Goal: Task Accomplishment & Management: Use online tool/utility

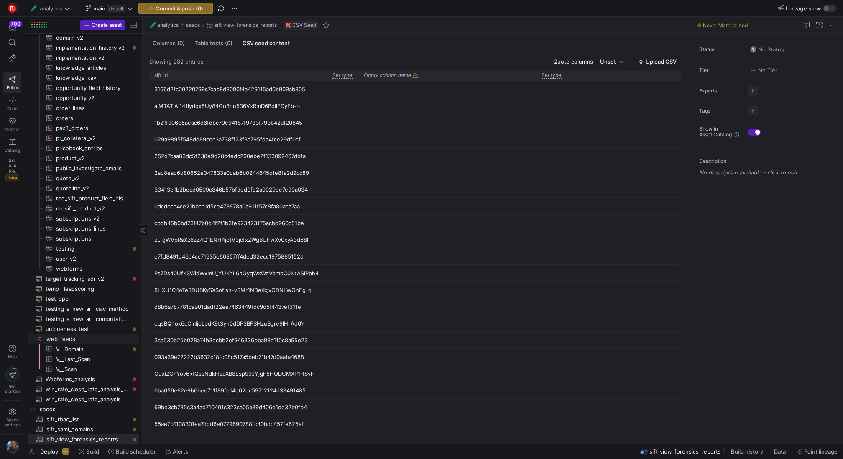
scroll to position [1862, 0]
click at [177, 10] on span "Commit & push (6)" at bounding box center [180, 8] width 48 height 7
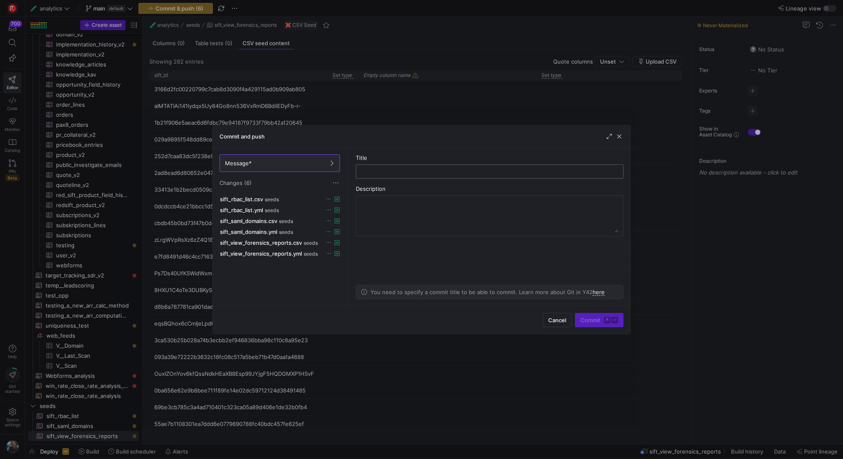
click at [402, 174] on input "text" at bounding box center [490, 171] width 254 height 7
type input "added some csv seeds for express analysis"
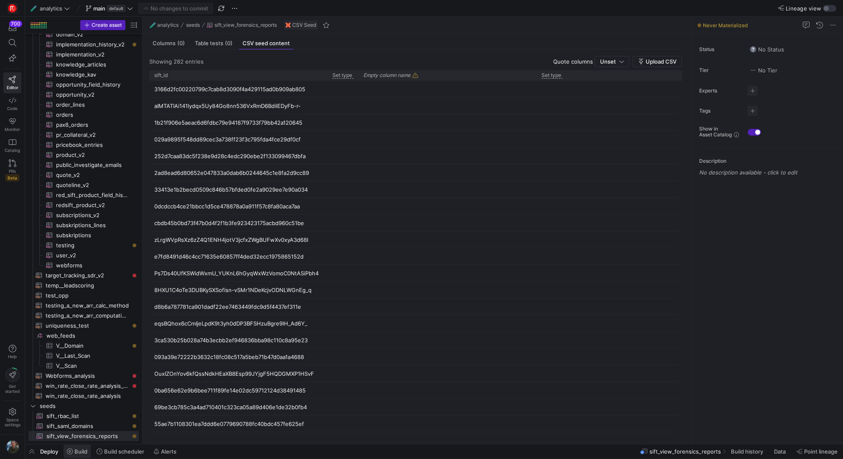
click at [80, 451] on span "Build" at bounding box center [80, 451] width 13 height 7
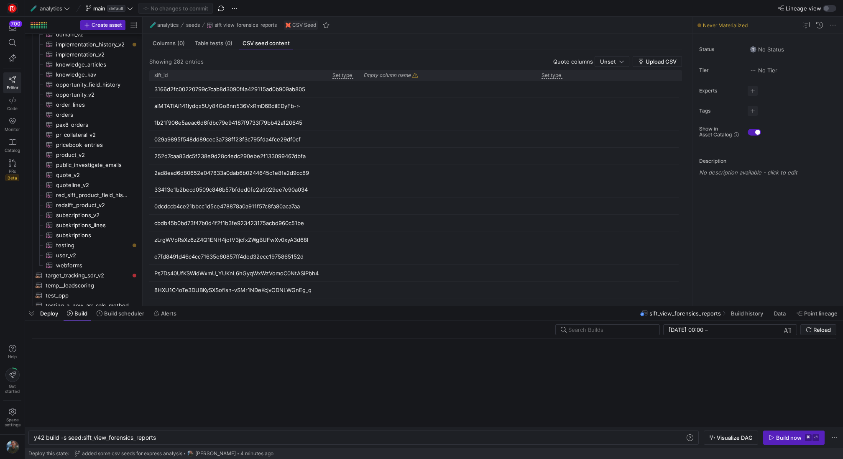
scroll to position [0, 124]
click at [138, 439] on div "y42 build -s seed:sift_view_forensics_reports" at bounding box center [360, 437] width 652 height 7
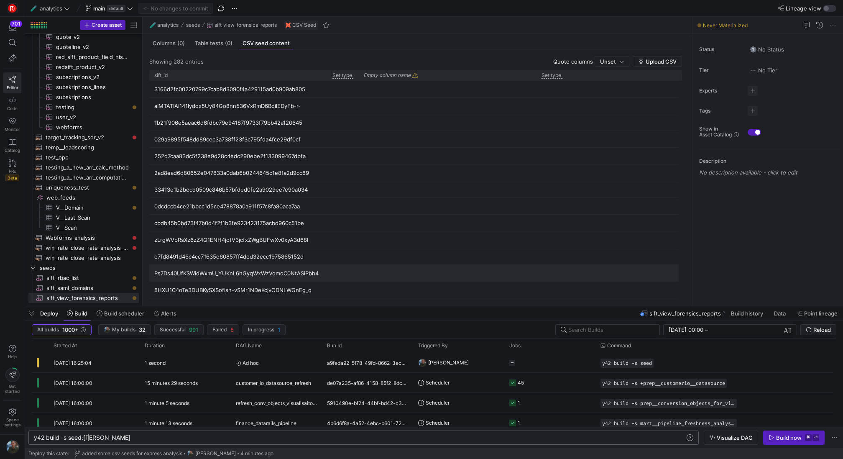
scroll to position [0, 54]
type textarea "y42 build -s seed:[PERSON_NAME]"
click at [97, 277] on span "sift_rbac_list​​​​​​" at bounding box center [87, 278] width 83 height 10
click at [108, 434] on div "y42 build -s seed:[PERSON_NAME]" at bounding box center [360, 437] width 652 height 7
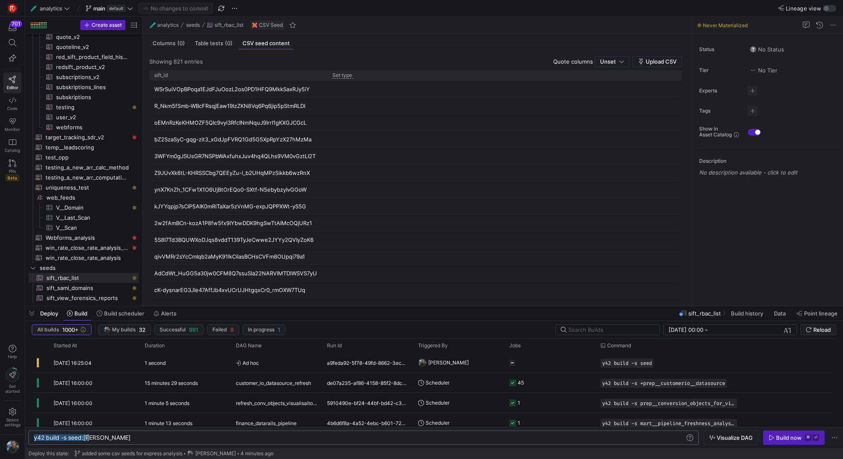
scroll to position [0, 54]
click at [108, 434] on div "y42 build -s seed:[PERSON_NAME]" at bounding box center [360, 437] width 652 height 7
click at [39, 316] on div "Deploy Build Build scheduler Alerts" at bounding box center [102, 313] width 155 height 14
click at [77, 317] on span at bounding box center [77, 313] width 27 height 13
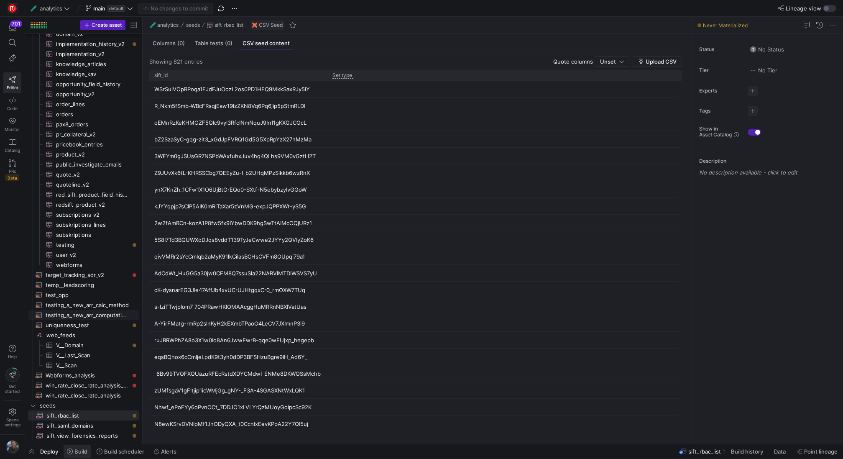
scroll to position [1859, 0]
click at [76, 454] on span "Build" at bounding box center [80, 451] width 13 height 7
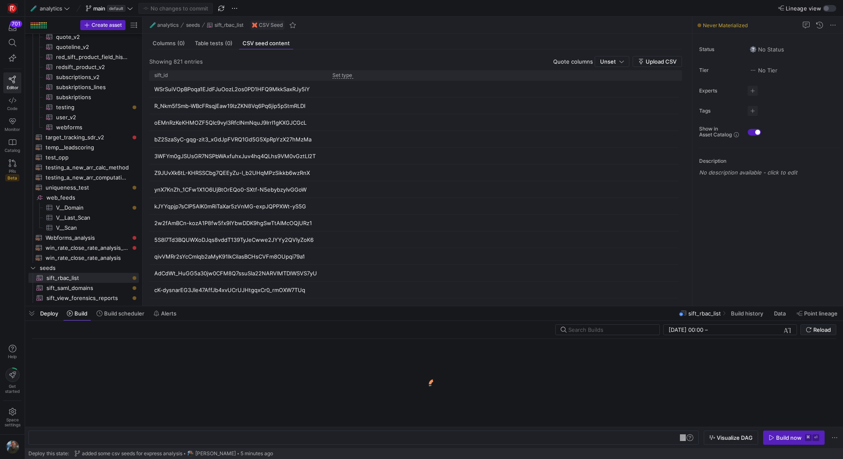
scroll to position [0, 84]
click at [174, 441] on div "y42 build -s seed:sift_rbac_list y42 build -s seed:sift_rbac_list" at bounding box center [363, 438] width 671 height 14
click at [182, 438] on div "y42 build -s seed:sift_rbac_list" at bounding box center [360, 437] width 652 height 7
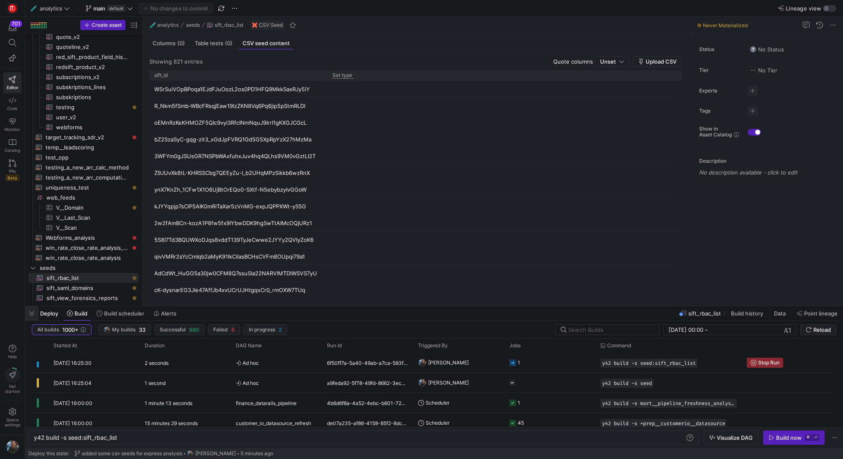
click at [29, 309] on span "button" at bounding box center [31, 313] width 13 height 14
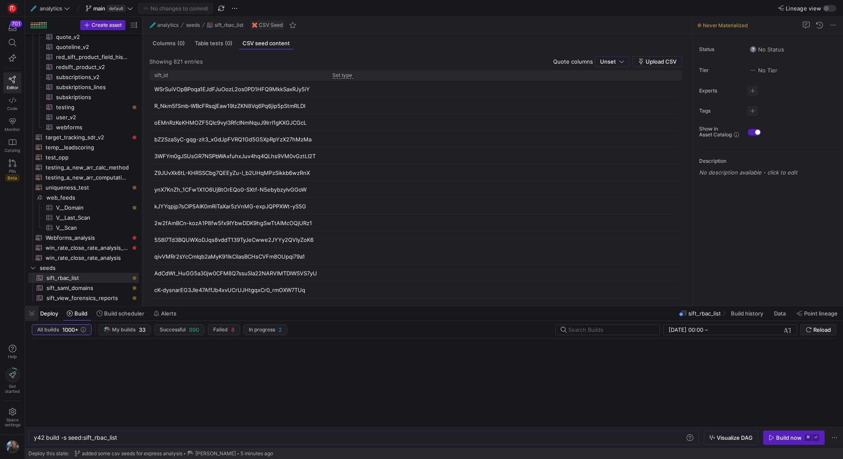
scroll to position [1859, 0]
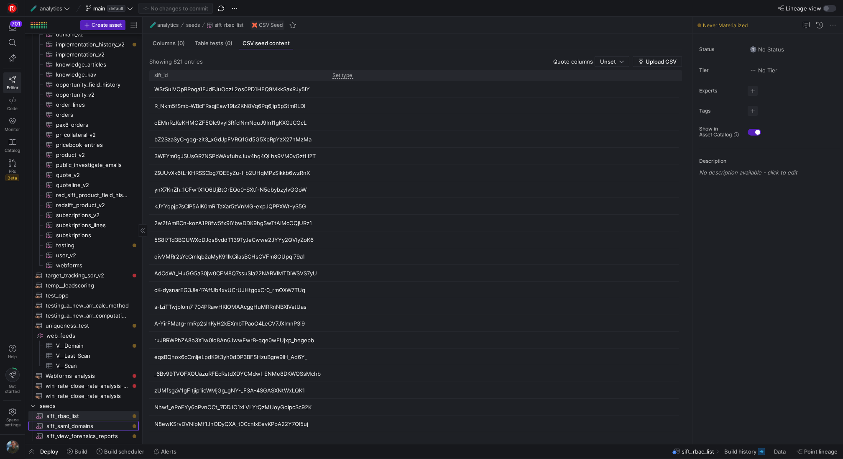
click at [87, 428] on span "sift_saml_domains​​​​​​" at bounding box center [87, 426] width 83 height 10
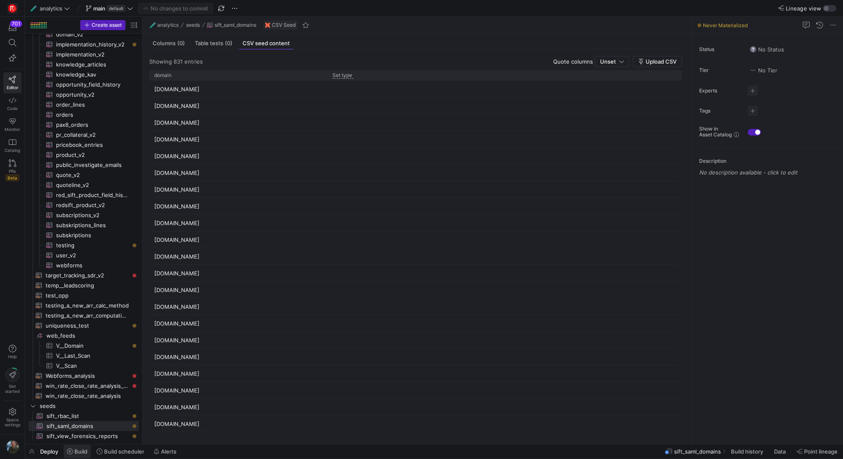
click at [78, 450] on span "Build" at bounding box center [80, 451] width 13 height 7
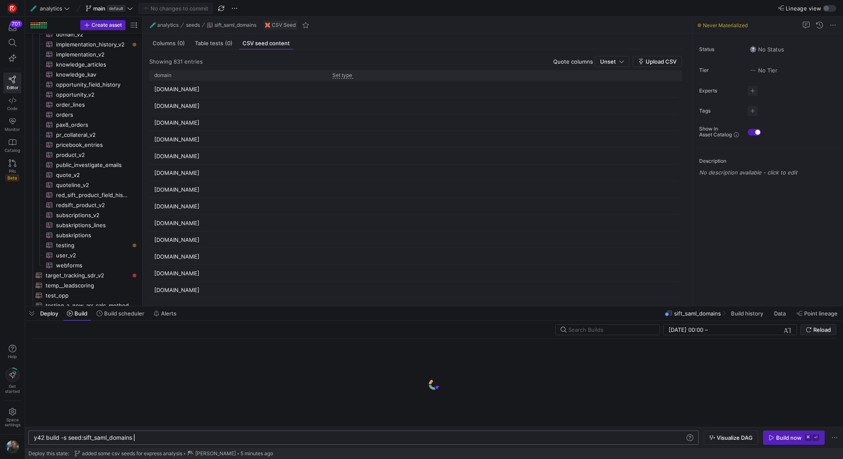
click at [146, 441] on div "y42 build -s seed:sift_saml_domains" at bounding box center [360, 437] width 652 height 7
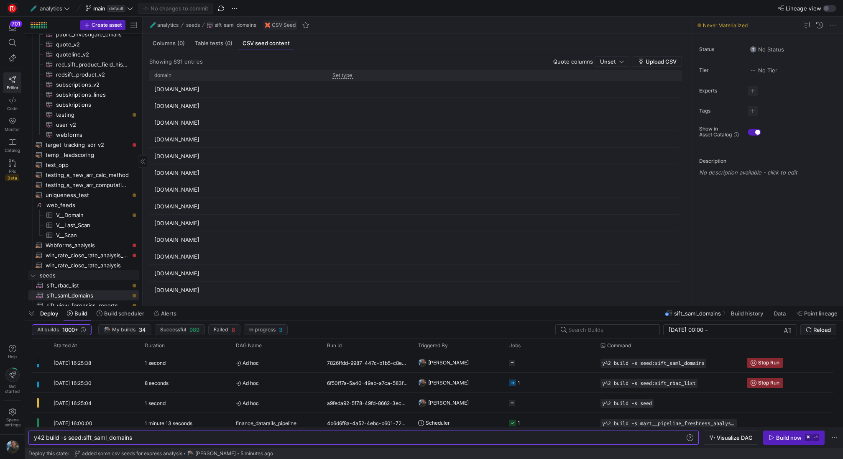
scroll to position [1997, 0]
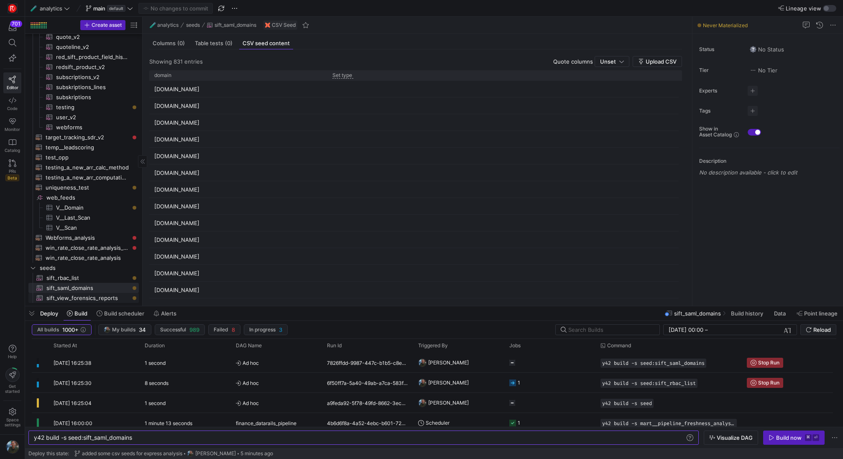
click at [84, 296] on span "sift_view_forensics_reports​​​​​​" at bounding box center [87, 298] width 83 height 10
type textarea "y42 build -s seed:sift_view_forensics_reports"
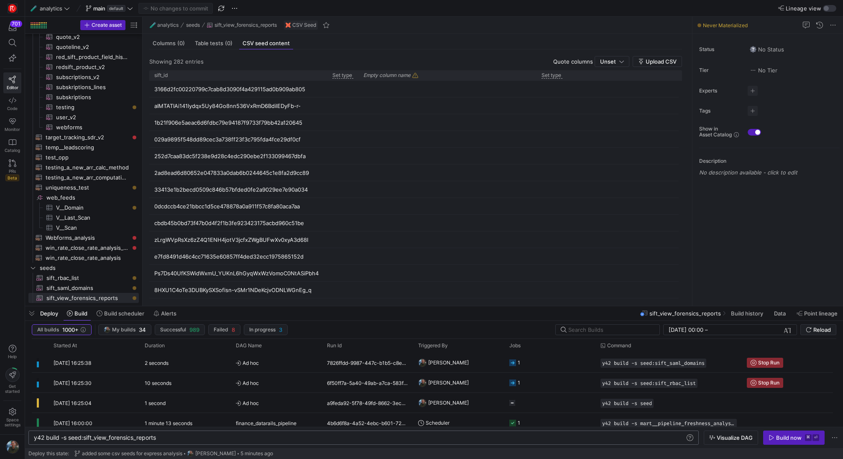
click at [187, 439] on div "y42 build -s seed:sift_view_forensics_reports" at bounding box center [360, 437] width 652 height 7
click at [37, 316] on span "button" at bounding box center [31, 313] width 13 height 14
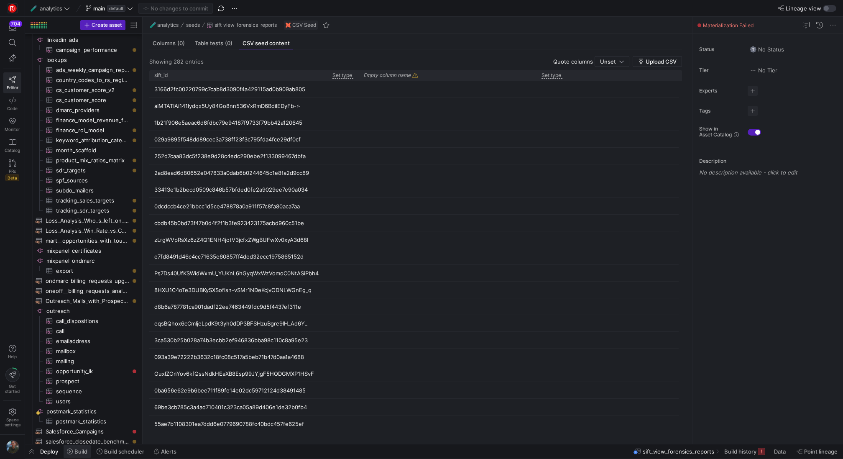
click at [88, 451] on span at bounding box center [77, 451] width 27 height 13
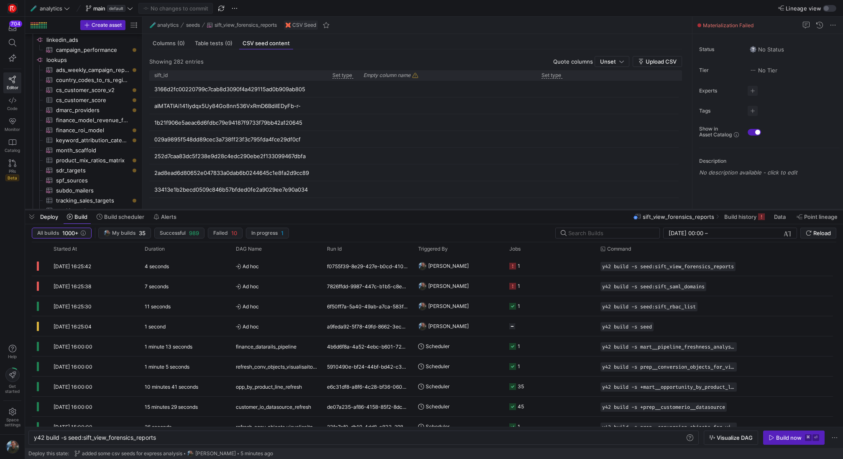
drag, startPoint x: 338, startPoint y: 306, endPoint x: 349, endPoint y: 210, distance: 97.3
click at [349, 210] on div at bounding box center [434, 209] width 818 height 3
click at [487, 287] on y42-orchestration-triggered-by "[PERSON_NAME]" at bounding box center [458, 286] width 81 height 19
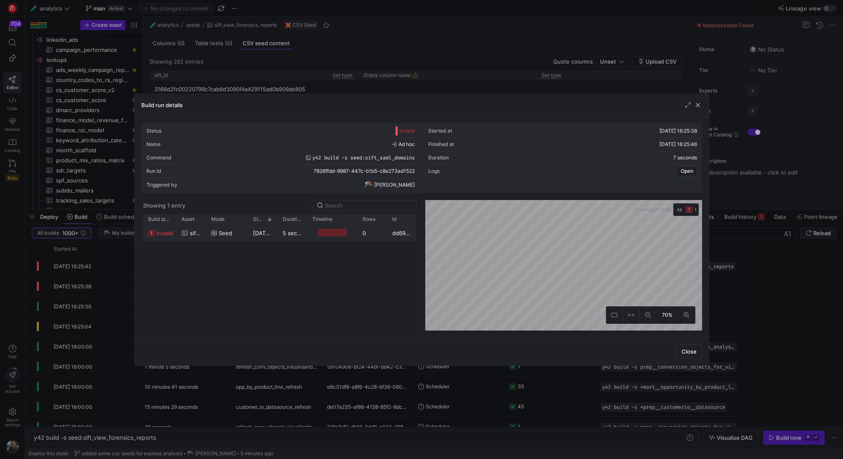
click at [249, 236] on div "[DATE] 16:25:39" at bounding box center [263, 233] width 30 height 16
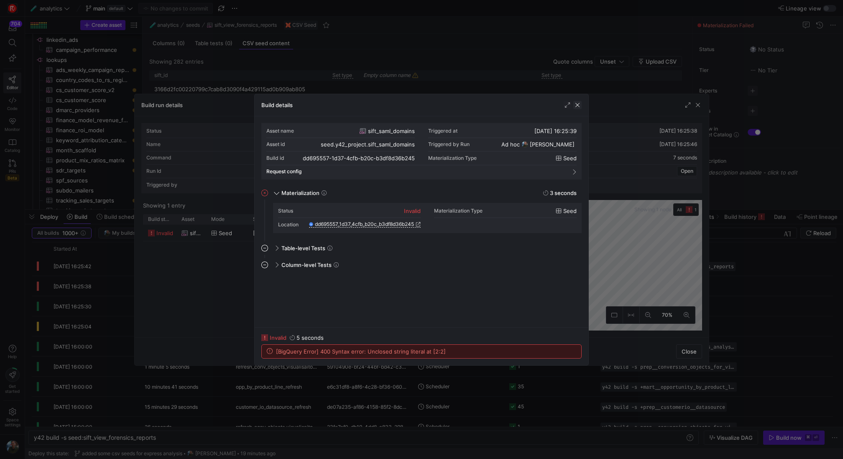
click at [580, 104] on span "button" at bounding box center [578, 105] width 8 height 8
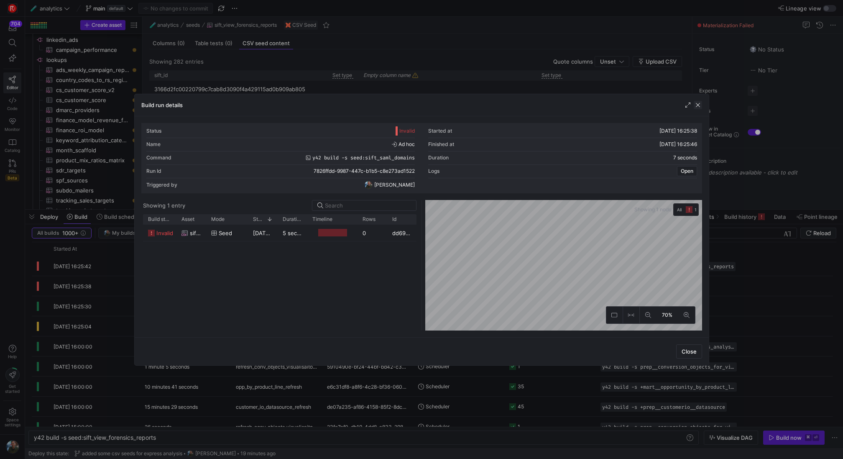
click at [700, 105] on span "button" at bounding box center [698, 105] width 8 height 8
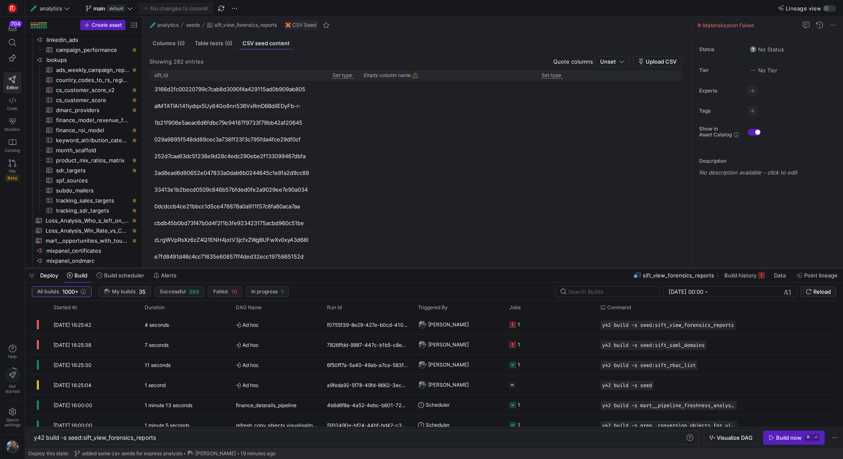
drag, startPoint x: 464, startPoint y: 210, endPoint x: 461, endPoint y: 270, distance: 59.4
click at [461, 270] on div at bounding box center [434, 268] width 818 height 3
